Goal: Transaction & Acquisition: Purchase product/service

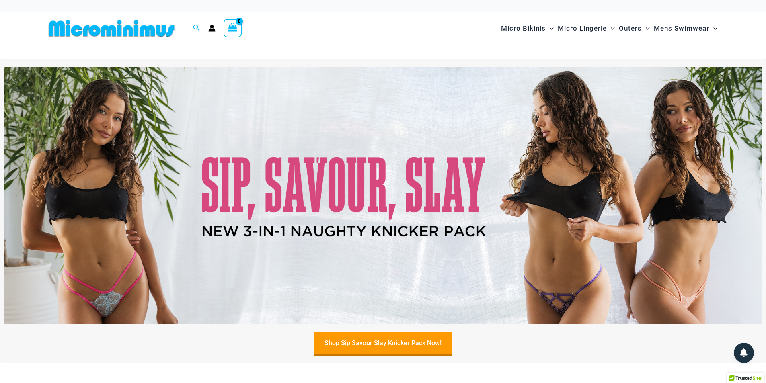
click at [563, 197] on img at bounding box center [382, 195] width 757 height 257
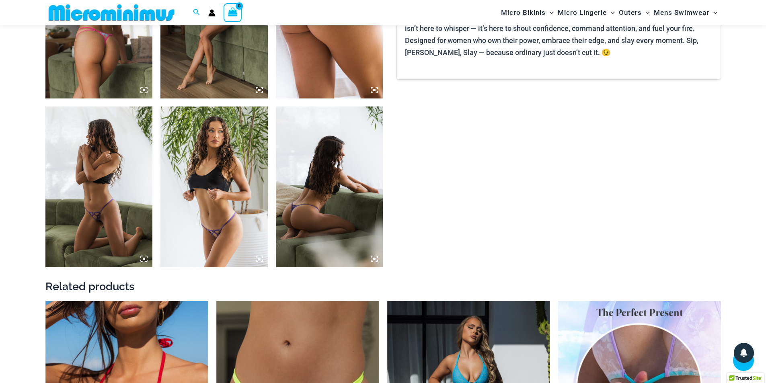
scroll to position [1159, 0]
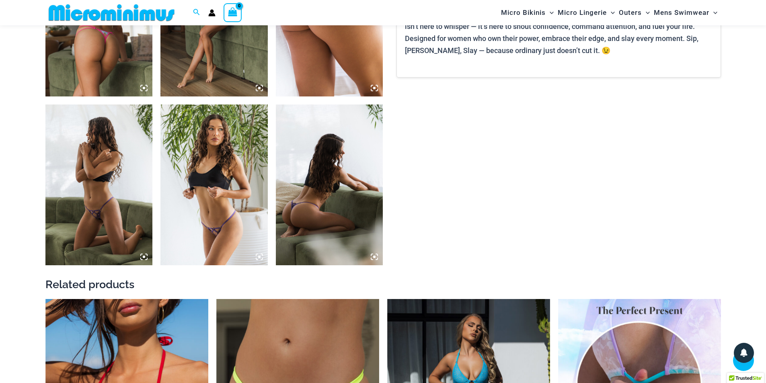
click at [304, 197] on img at bounding box center [329, 185] width 107 height 161
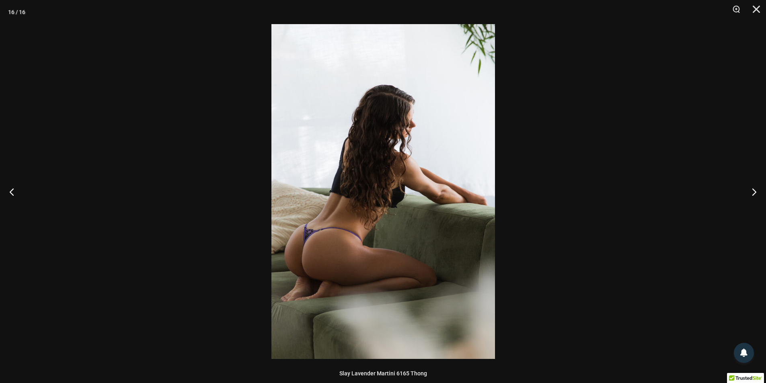
click at [395, 242] on img at bounding box center [383, 191] width 224 height 335
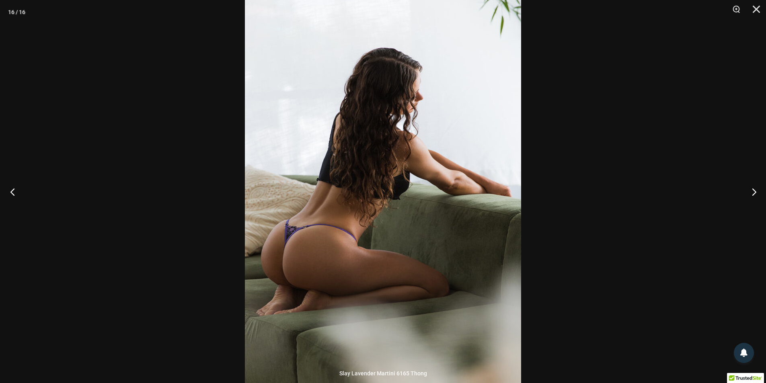
click at [11, 191] on button "Previous" at bounding box center [15, 192] width 30 height 40
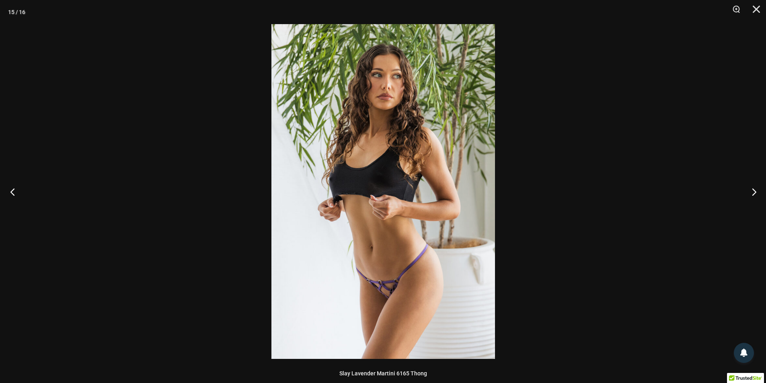
click at [11, 191] on button "Previous" at bounding box center [15, 192] width 30 height 40
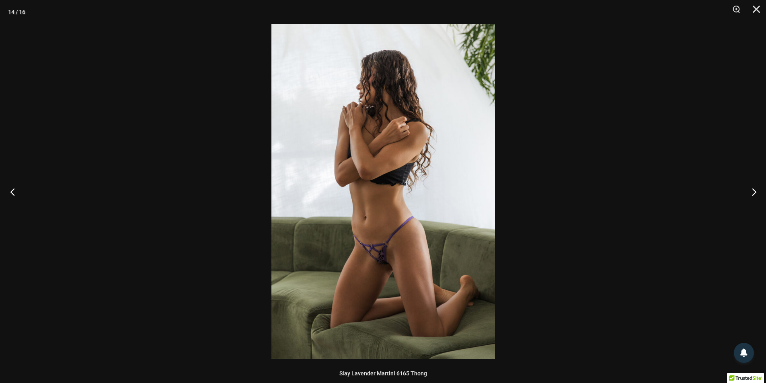
click at [11, 191] on button "Previous" at bounding box center [15, 192] width 30 height 40
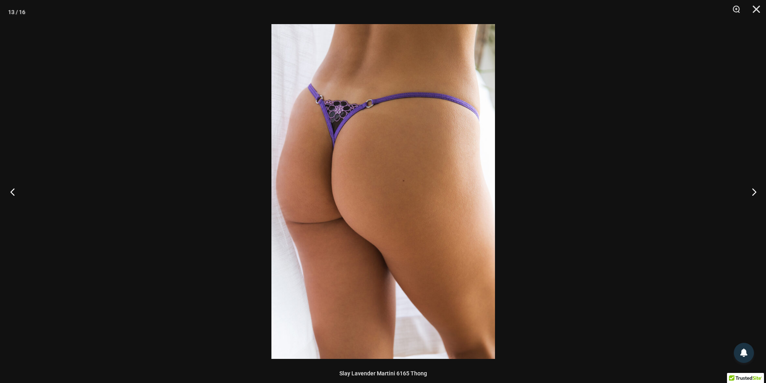
click at [11, 191] on button "Previous" at bounding box center [15, 192] width 30 height 40
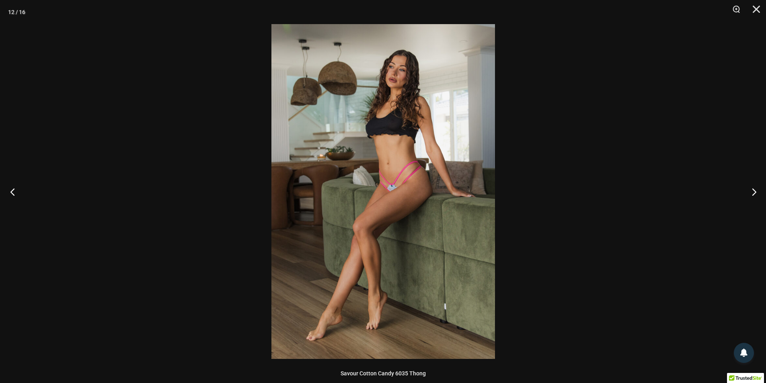
click at [11, 191] on button "Previous" at bounding box center [15, 192] width 30 height 40
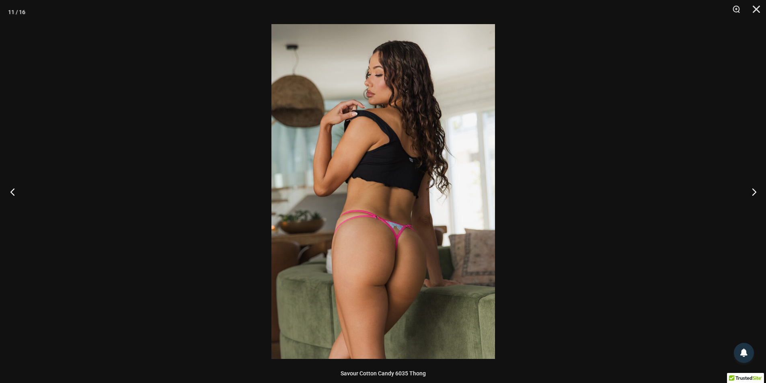
click at [11, 191] on button "Previous" at bounding box center [15, 192] width 30 height 40
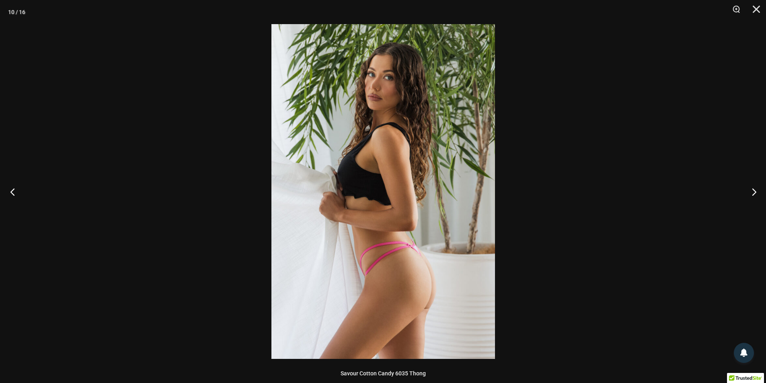
click at [11, 191] on button "Previous" at bounding box center [15, 192] width 30 height 40
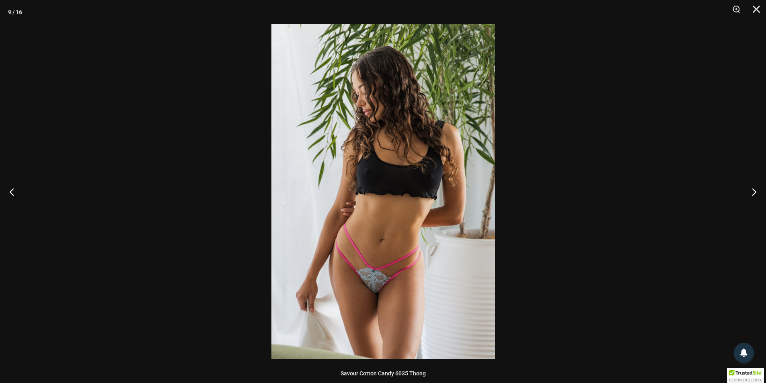
click at [371, 183] on img at bounding box center [383, 191] width 224 height 335
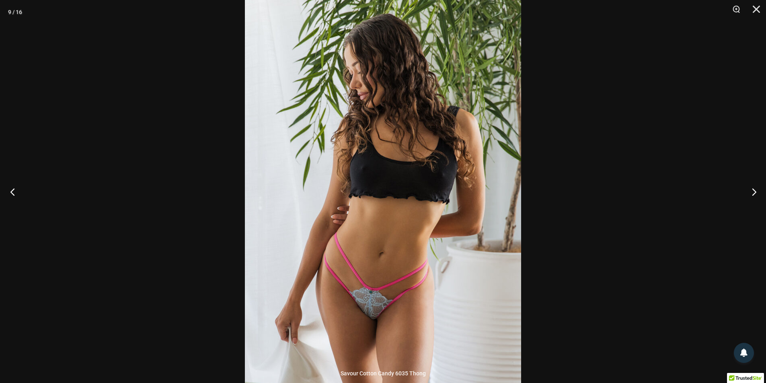
click at [10, 187] on button "Previous" at bounding box center [15, 192] width 30 height 40
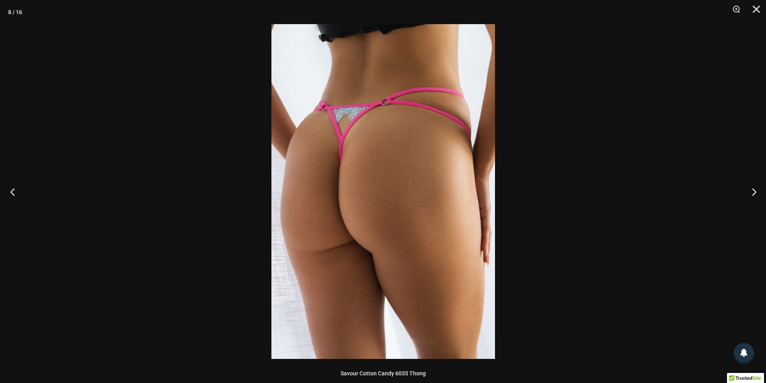
click at [10, 187] on button "Previous" at bounding box center [15, 192] width 30 height 40
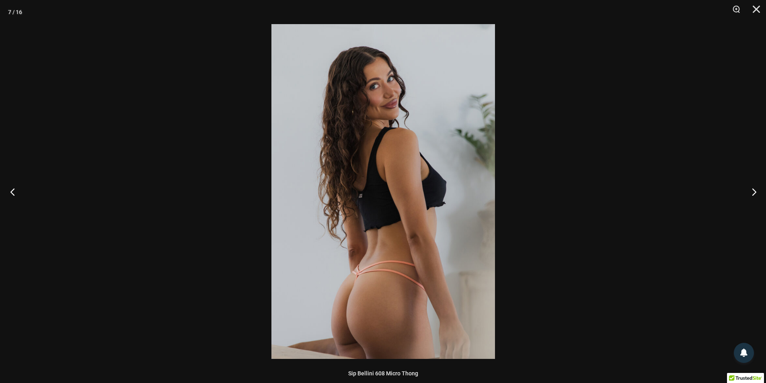
click at [10, 187] on button "Previous" at bounding box center [15, 192] width 30 height 40
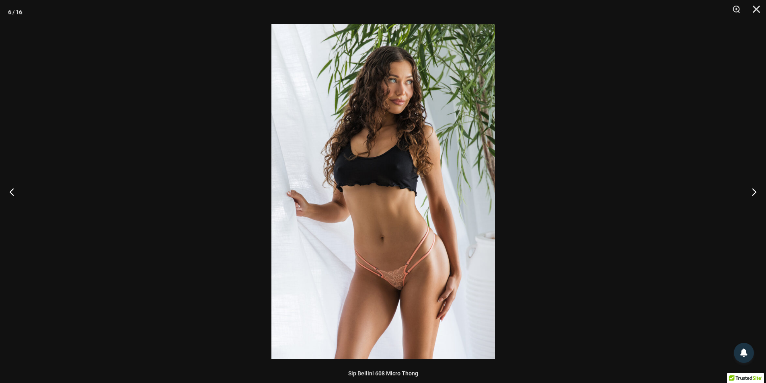
click at [373, 131] on img at bounding box center [383, 191] width 224 height 335
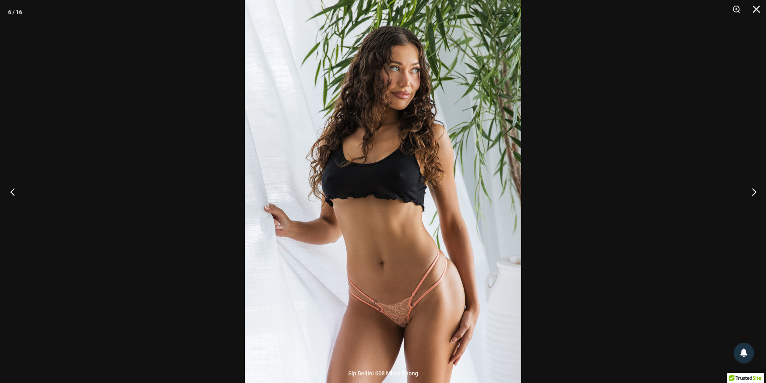
click at [11, 197] on button "Previous" at bounding box center [15, 192] width 30 height 40
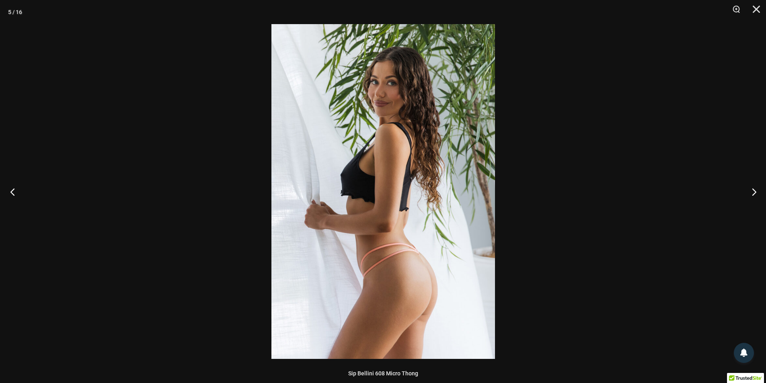
click at [11, 197] on button "Previous" at bounding box center [15, 192] width 30 height 40
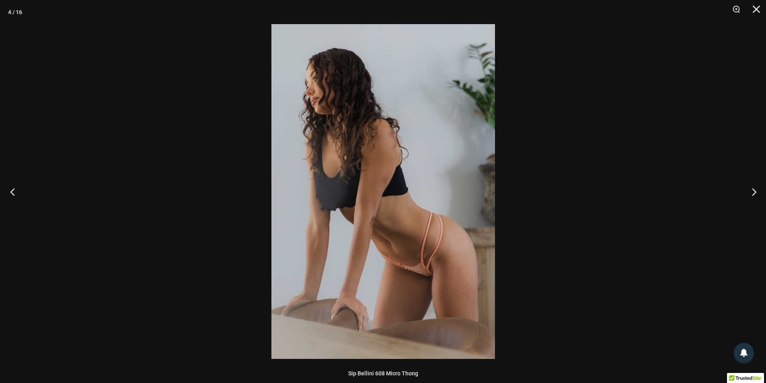
click at [11, 197] on button "Previous" at bounding box center [15, 192] width 30 height 40
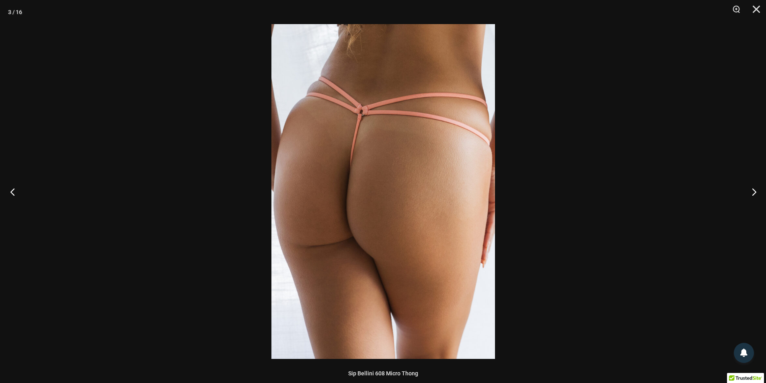
click at [11, 197] on button "Previous" at bounding box center [15, 192] width 30 height 40
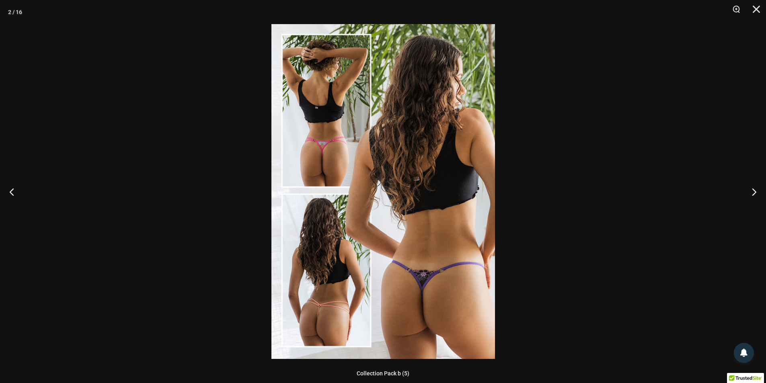
click at [388, 269] on img at bounding box center [383, 191] width 224 height 335
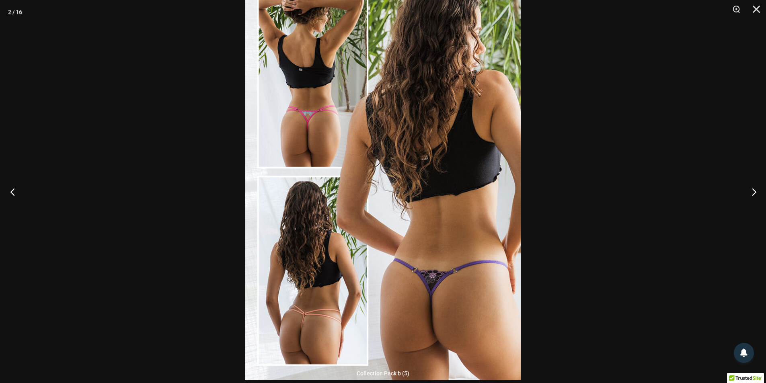
click at [15, 193] on button "Previous" at bounding box center [15, 192] width 30 height 40
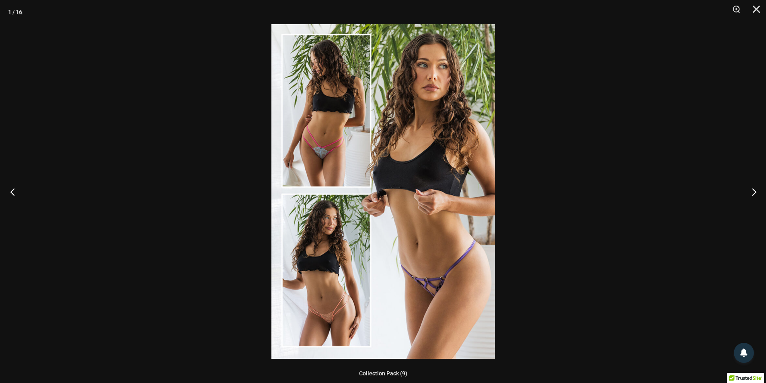
click at [15, 193] on button "Previous" at bounding box center [15, 192] width 30 height 40
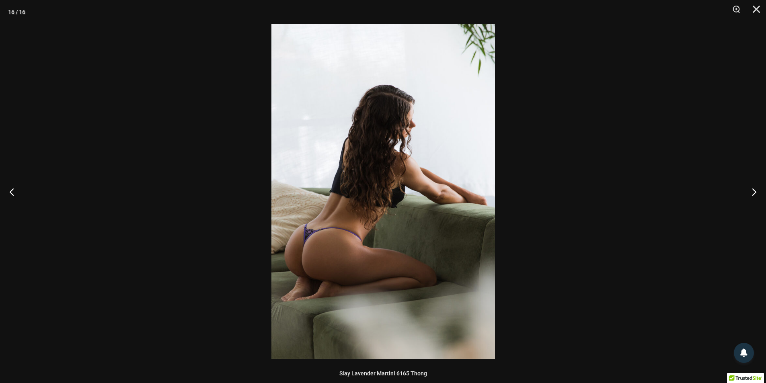
click at [360, 249] on img at bounding box center [383, 191] width 224 height 335
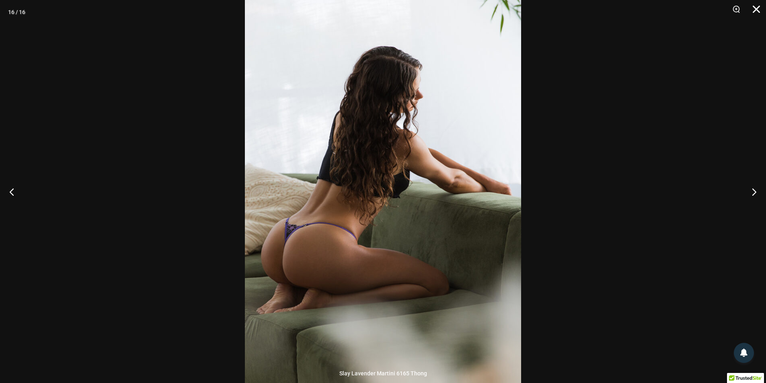
click at [755, 5] on button "Close" at bounding box center [753, 12] width 20 height 24
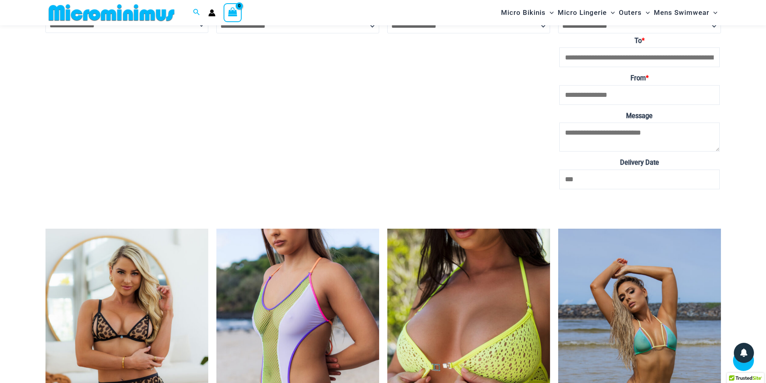
scroll to position [1842, 0]
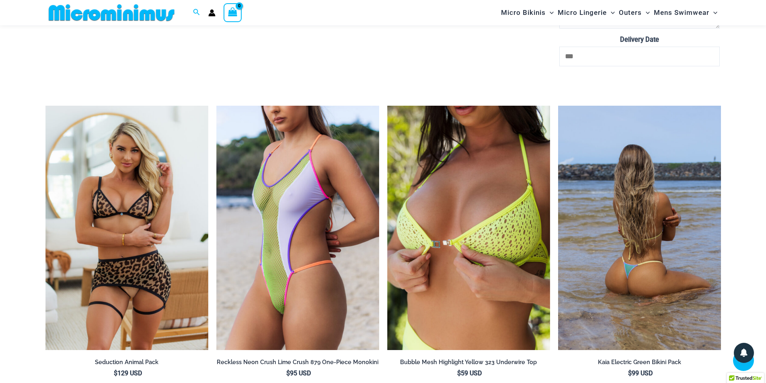
click at [650, 219] on img at bounding box center [639, 228] width 163 height 244
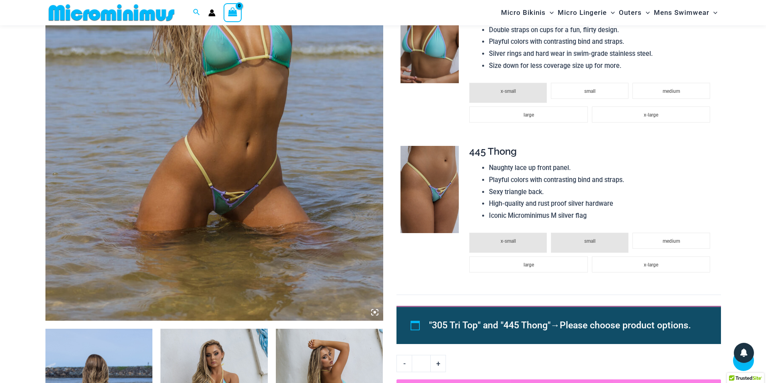
scroll to position [274, 0]
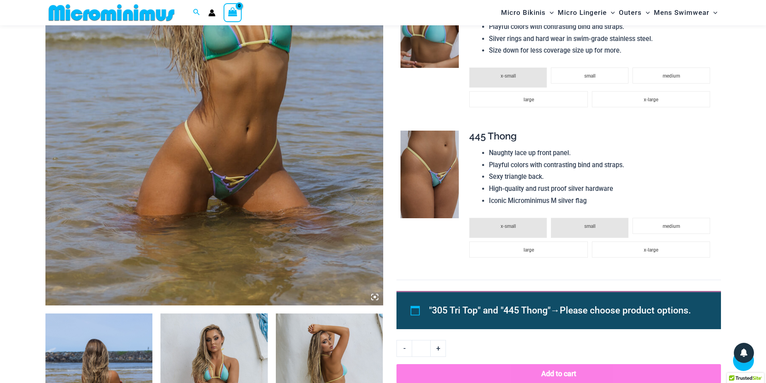
click at [240, 144] on img at bounding box center [214, 52] width 338 height 507
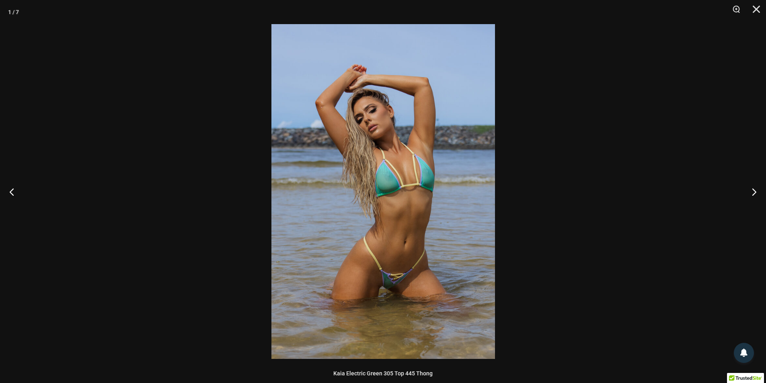
click at [412, 312] on img at bounding box center [383, 191] width 224 height 335
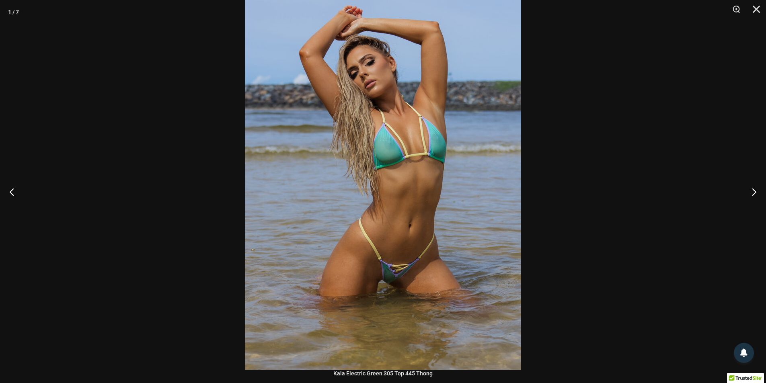
click at [364, 138] on img at bounding box center [383, 163] width 276 height 414
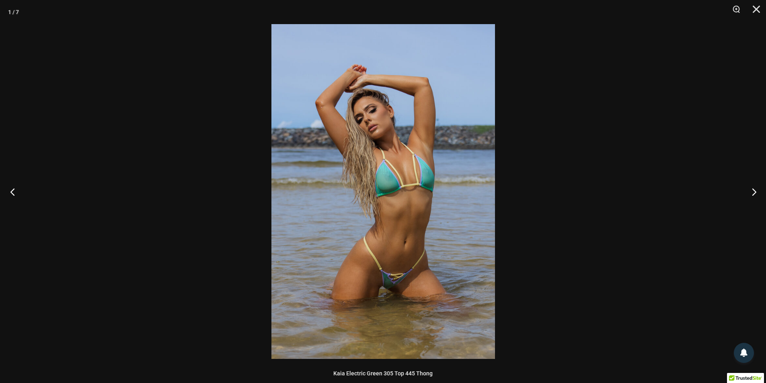
click at [18, 189] on button "Previous" at bounding box center [15, 192] width 30 height 40
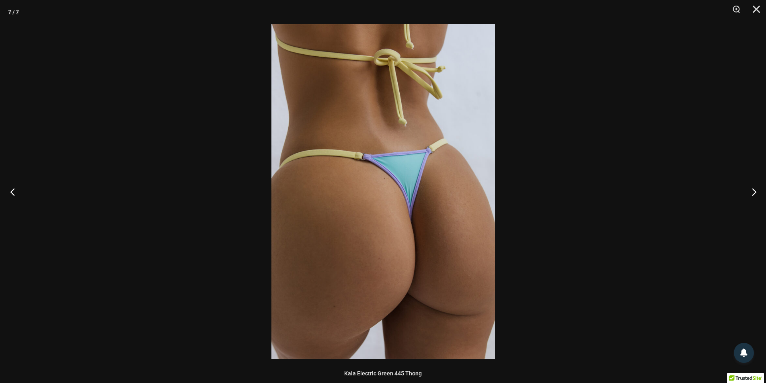
click at [18, 189] on button "Previous" at bounding box center [15, 192] width 30 height 40
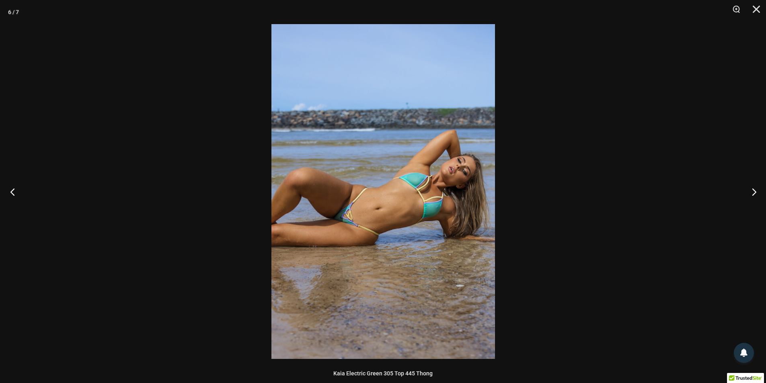
click at [18, 189] on button "Previous" at bounding box center [15, 192] width 30 height 40
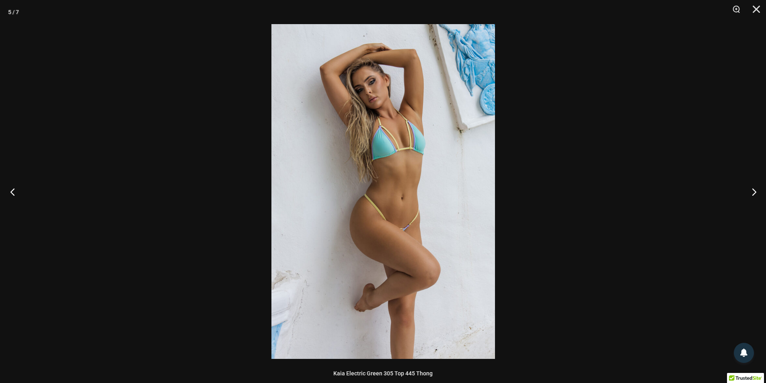
click at [18, 189] on button "Previous" at bounding box center [15, 192] width 30 height 40
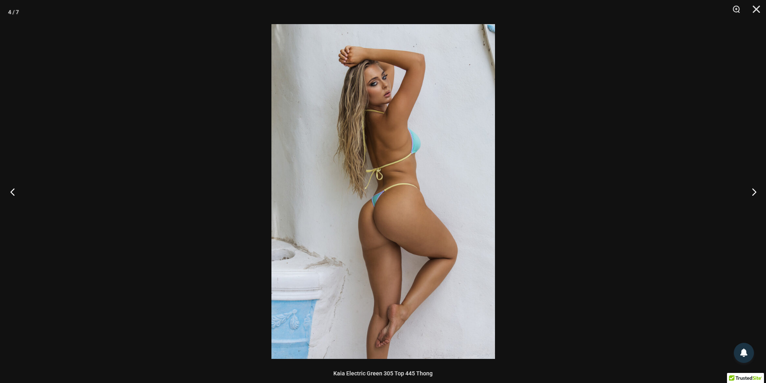
click at [18, 189] on button "Previous" at bounding box center [15, 192] width 30 height 40
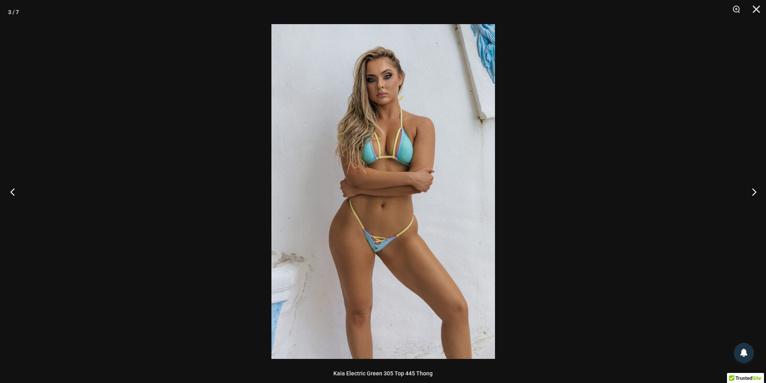
click at [18, 189] on button "Previous" at bounding box center [15, 192] width 30 height 40
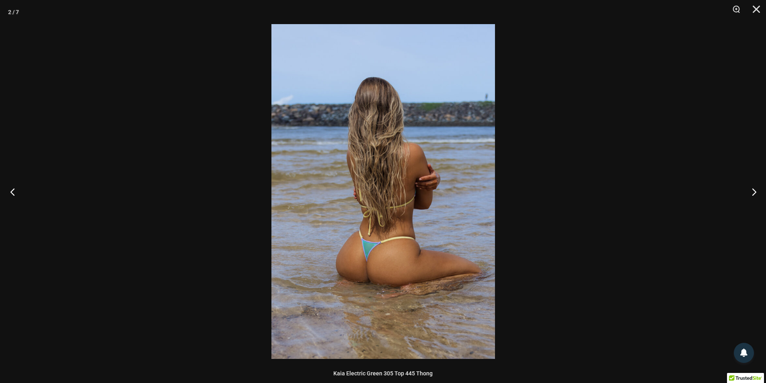
click at [18, 189] on button "Previous" at bounding box center [15, 192] width 30 height 40
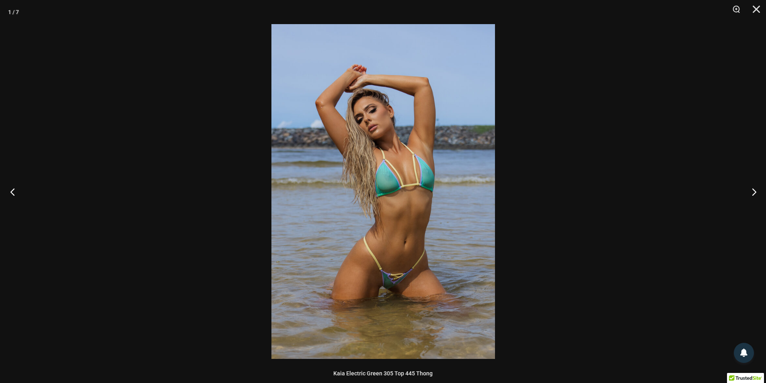
click at [18, 189] on button "Previous" at bounding box center [15, 192] width 30 height 40
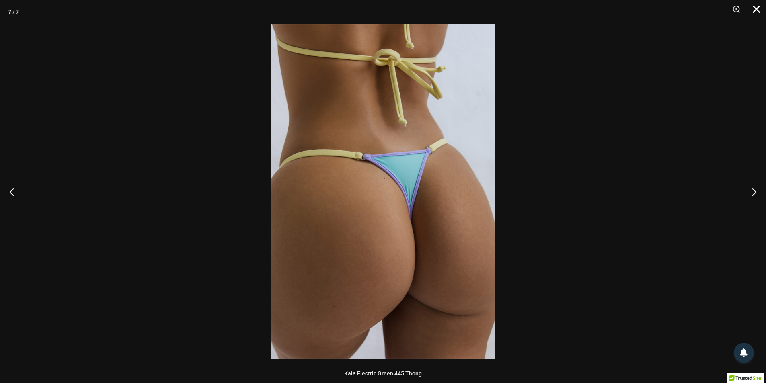
click at [755, 6] on button "Close" at bounding box center [753, 12] width 20 height 24
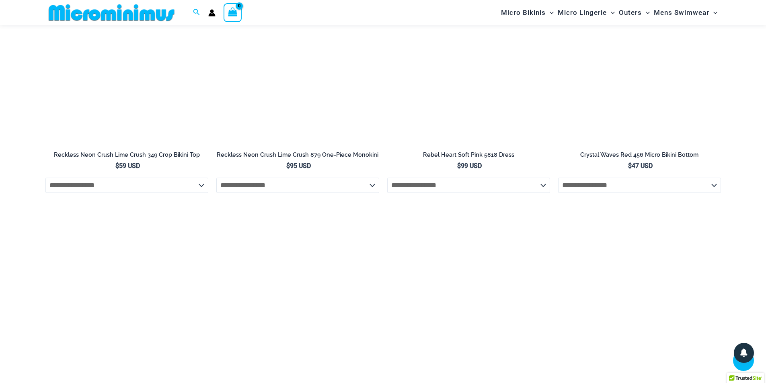
scroll to position [2124, 0]
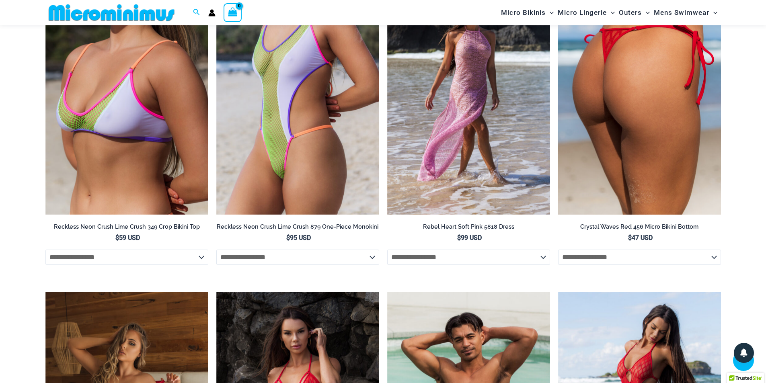
click at [658, 148] on img at bounding box center [639, 93] width 163 height 244
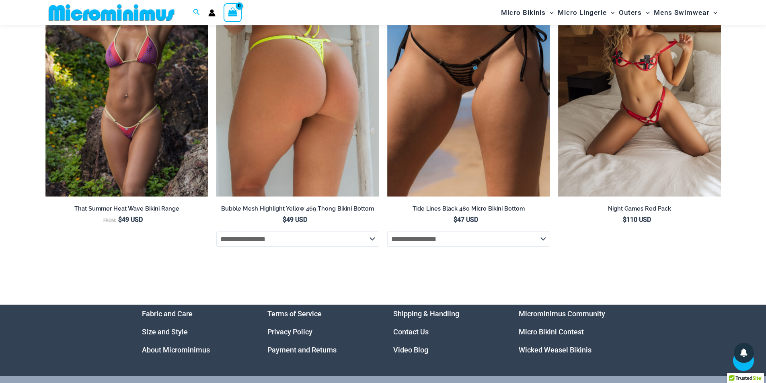
scroll to position [2837, 0]
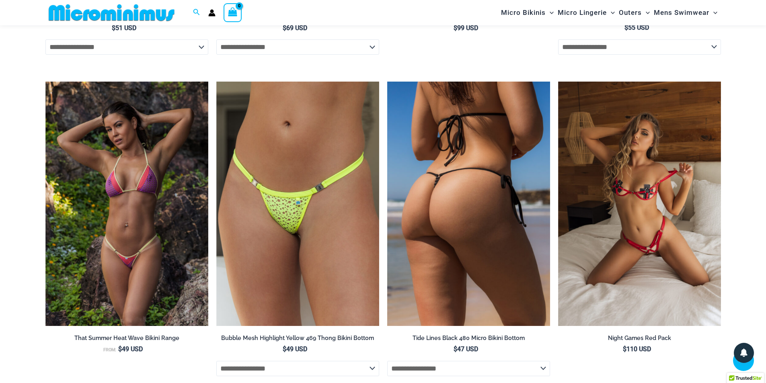
click at [461, 253] on img at bounding box center [468, 204] width 163 height 244
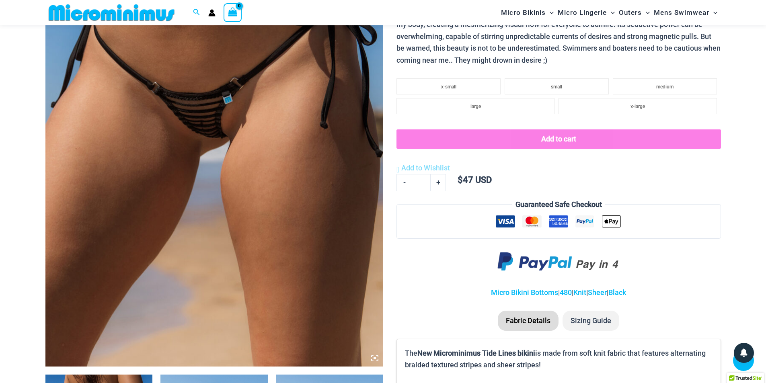
scroll to position [234, 0]
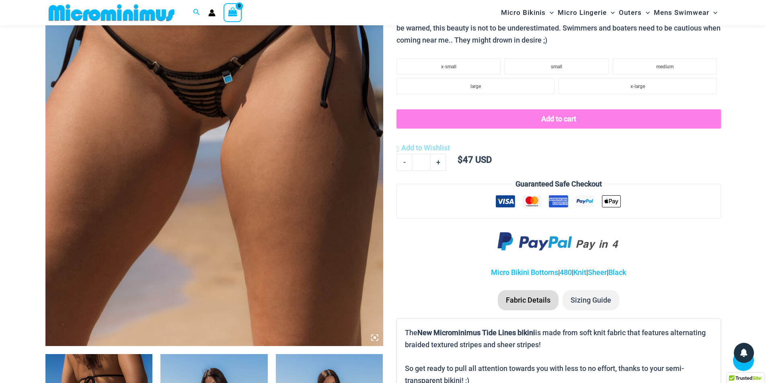
click at [224, 233] on img at bounding box center [214, 93] width 338 height 507
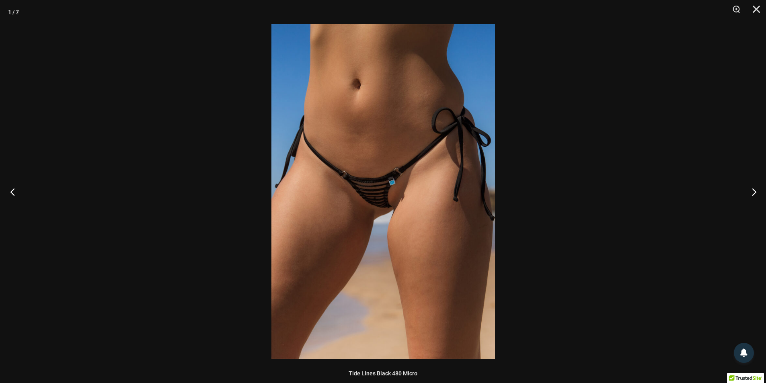
click at [6, 188] on button "Previous" at bounding box center [15, 192] width 30 height 40
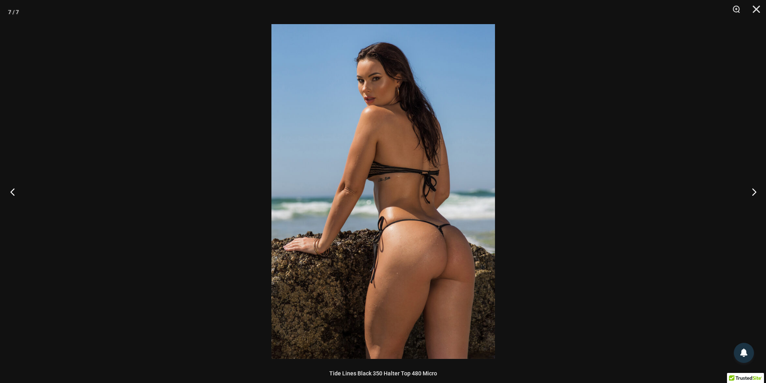
click at [6, 188] on button "Previous" at bounding box center [15, 192] width 30 height 40
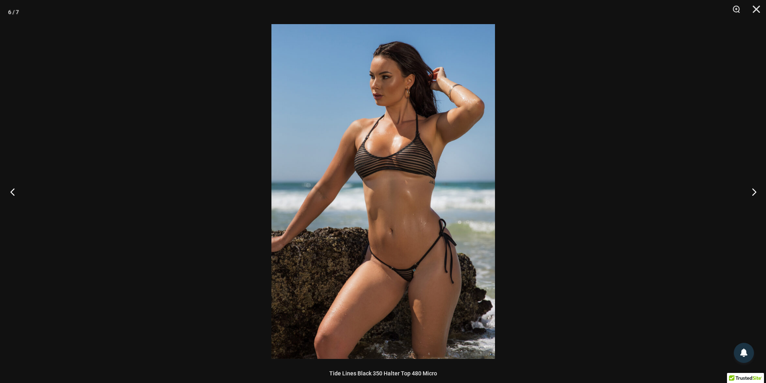
click at [6, 188] on button "Previous" at bounding box center [15, 192] width 30 height 40
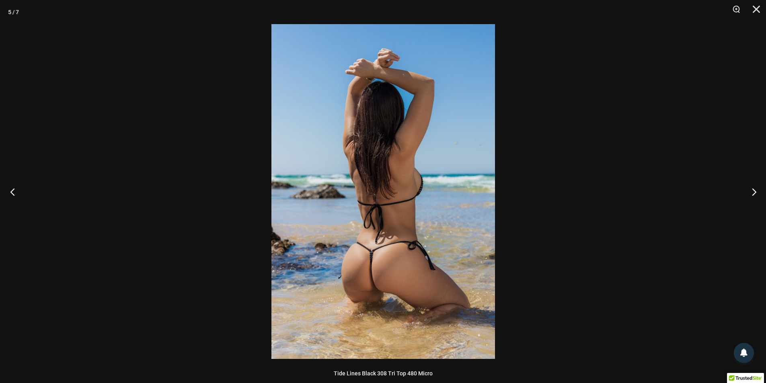
click at [6, 188] on button "Previous" at bounding box center [15, 192] width 30 height 40
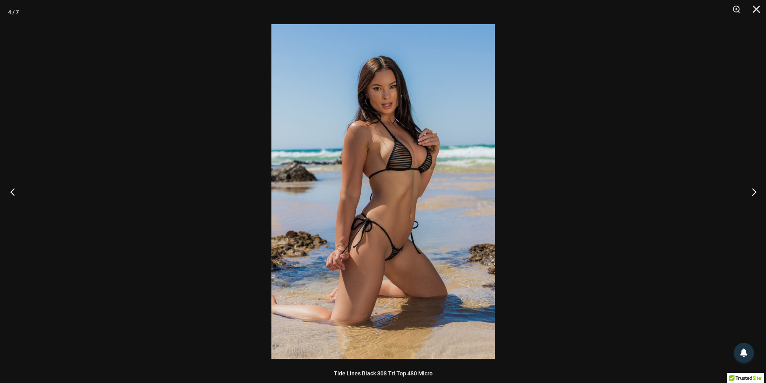
click at [6, 188] on button "Previous" at bounding box center [15, 192] width 30 height 40
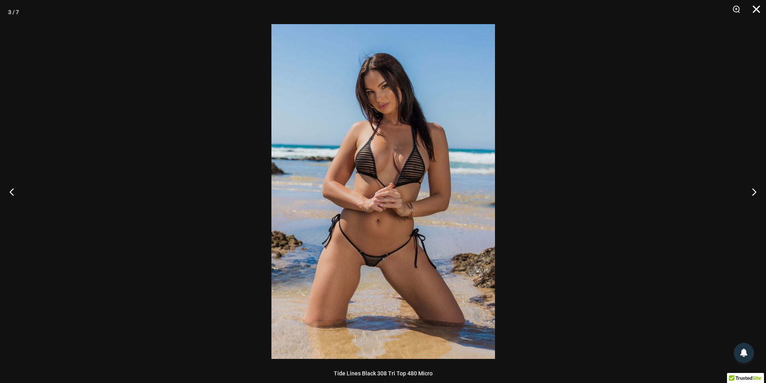
click at [762, 8] on button "Close" at bounding box center [753, 12] width 20 height 24
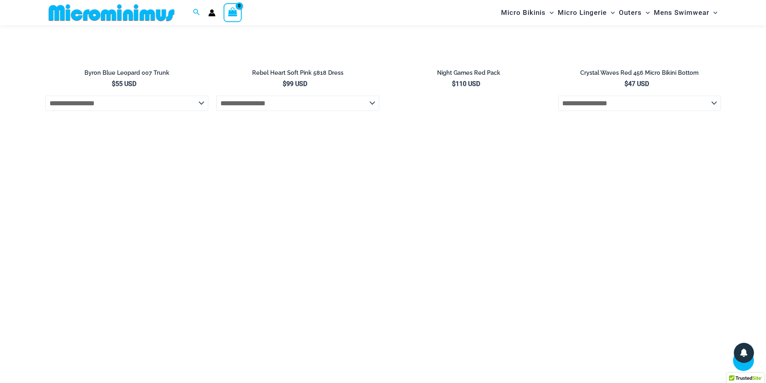
scroll to position [2124, 0]
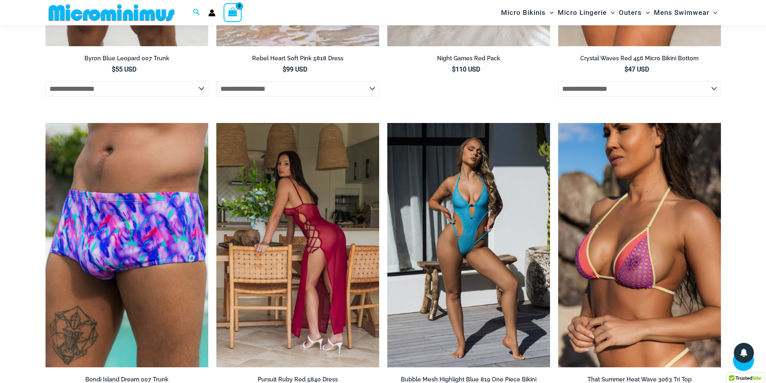
click at [303, 179] on img at bounding box center [297, 245] width 163 height 244
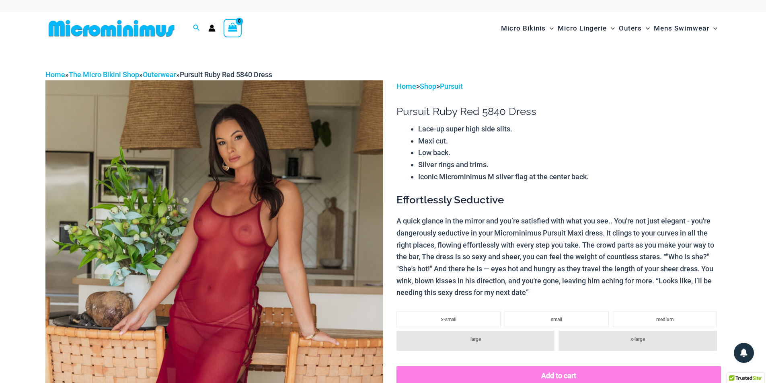
click at [220, 196] on img at bounding box center [214, 333] width 338 height 507
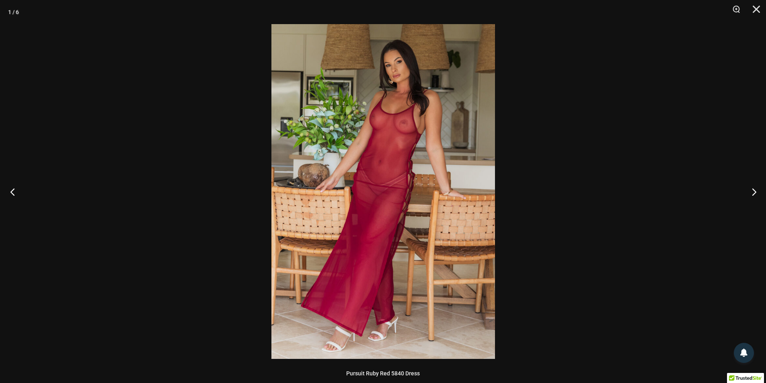
click at [13, 193] on button "Previous" at bounding box center [15, 192] width 30 height 40
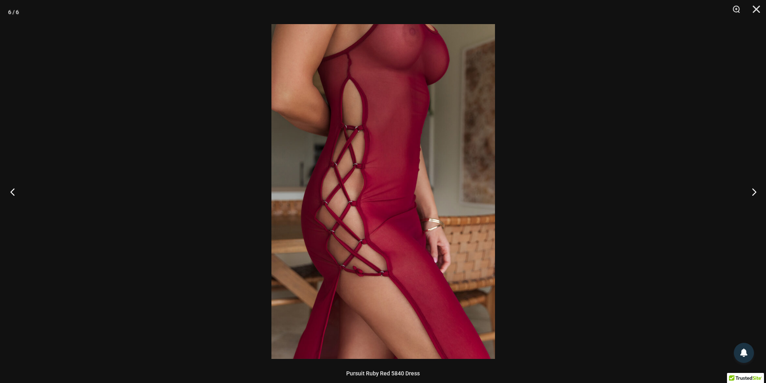
click at [13, 193] on button "Previous" at bounding box center [15, 192] width 30 height 40
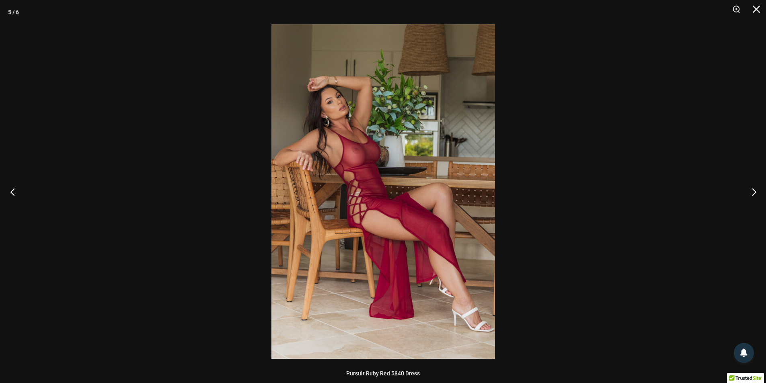
click at [13, 193] on button "Previous" at bounding box center [15, 192] width 30 height 40
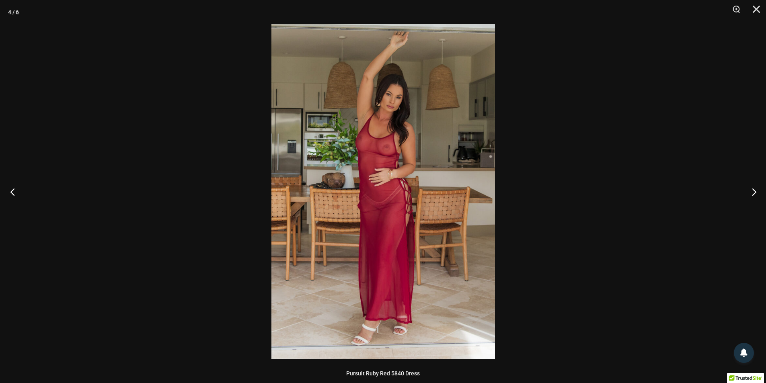
click at [13, 193] on button "Previous" at bounding box center [15, 192] width 30 height 40
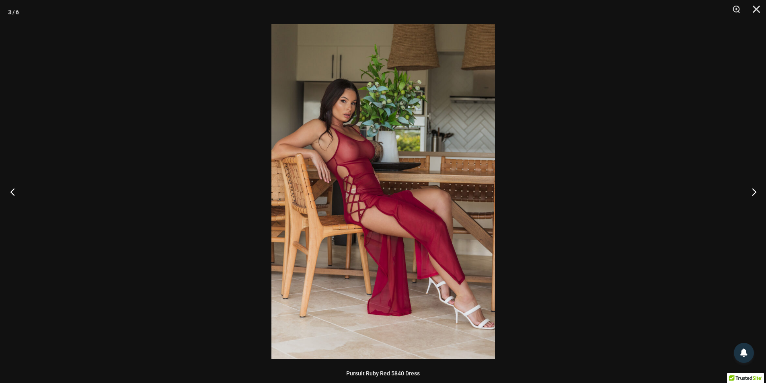
click at [13, 193] on button "Previous" at bounding box center [15, 192] width 30 height 40
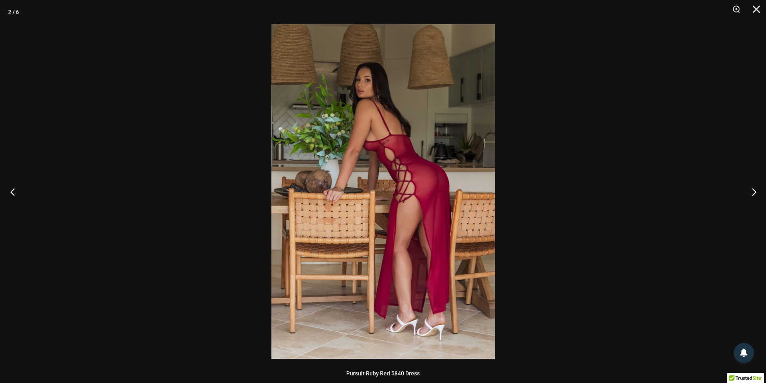
click at [11, 190] on button "Previous" at bounding box center [15, 192] width 30 height 40
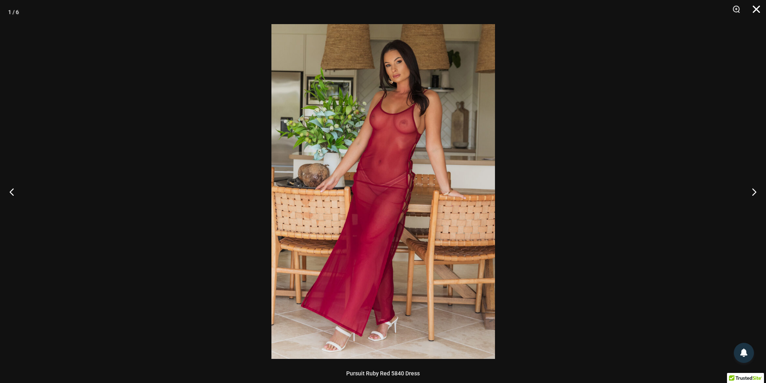
click at [752, 10] on button "Close" at bounding box center [753, 12] width 20 height 24
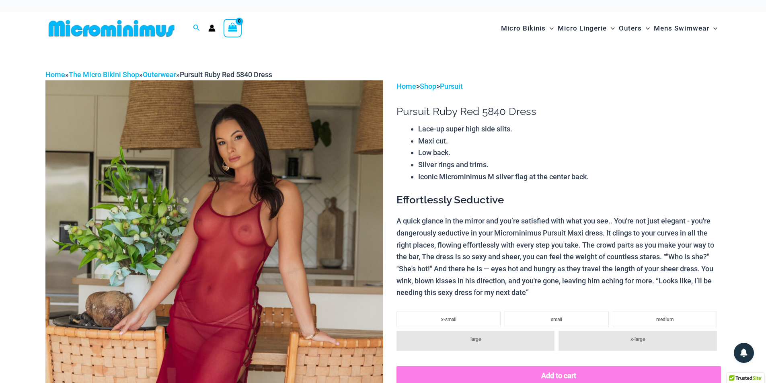
click at [263, 210] on img at bounding box center [214, 333] width 338 height 507
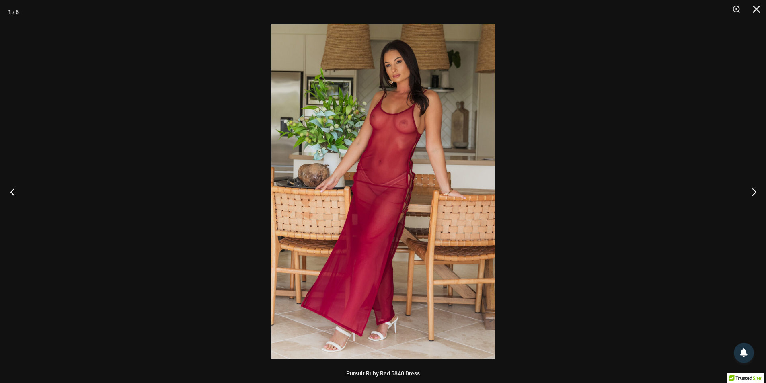
click at [25, 192] on button "Previous" at bounding box center [15, 192] width 30 height 40
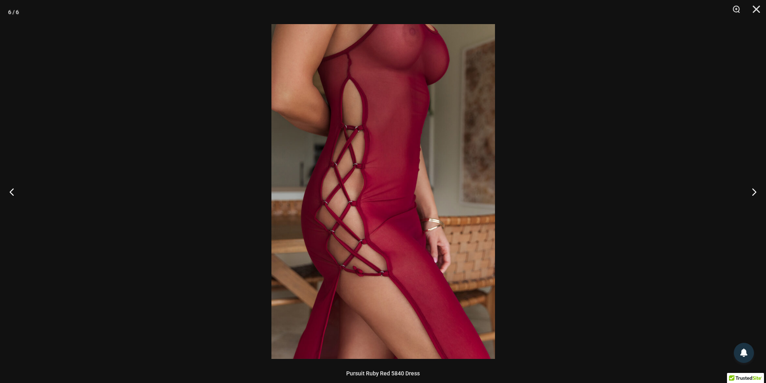
click at [386, 204] on img at bounding box center [383, 191] width 224 height 335
